Goal: Browse casually

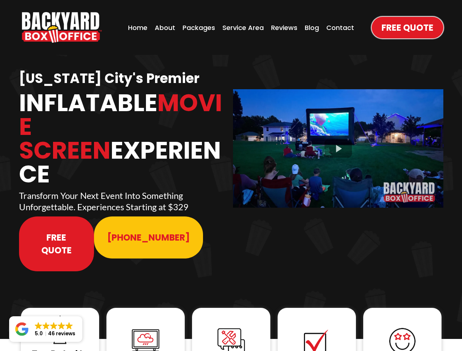
click at [62, 27] on img "https://www.backyardboxoffice.com" at bounding box center [62, 27] width 80 height 31
click at [338, 143] on div at bounding box center [338, 148] width 210 height 118
click at [60, 315] on img at bounding box center [59, 329] width 29 height 29
click at [145, 326] on img at bounding box center [145, 340] width 29 height 29
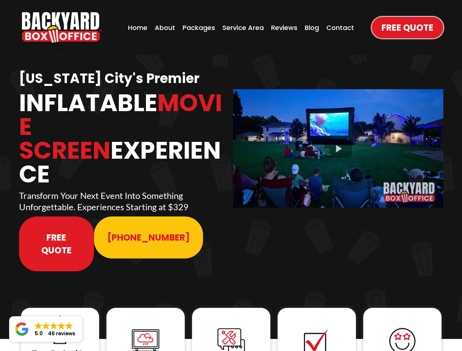
click at [145, 326] on img at bounding box center [145, 340] width 29 height 29
click at [231, 327] on img at bounding box center [230, 341] width 29 height 29
click at [317, 327] on img at bounding box center [316, 341] width 29 height 29
